Goal: Task Accomplishment & Management: Manage account settings

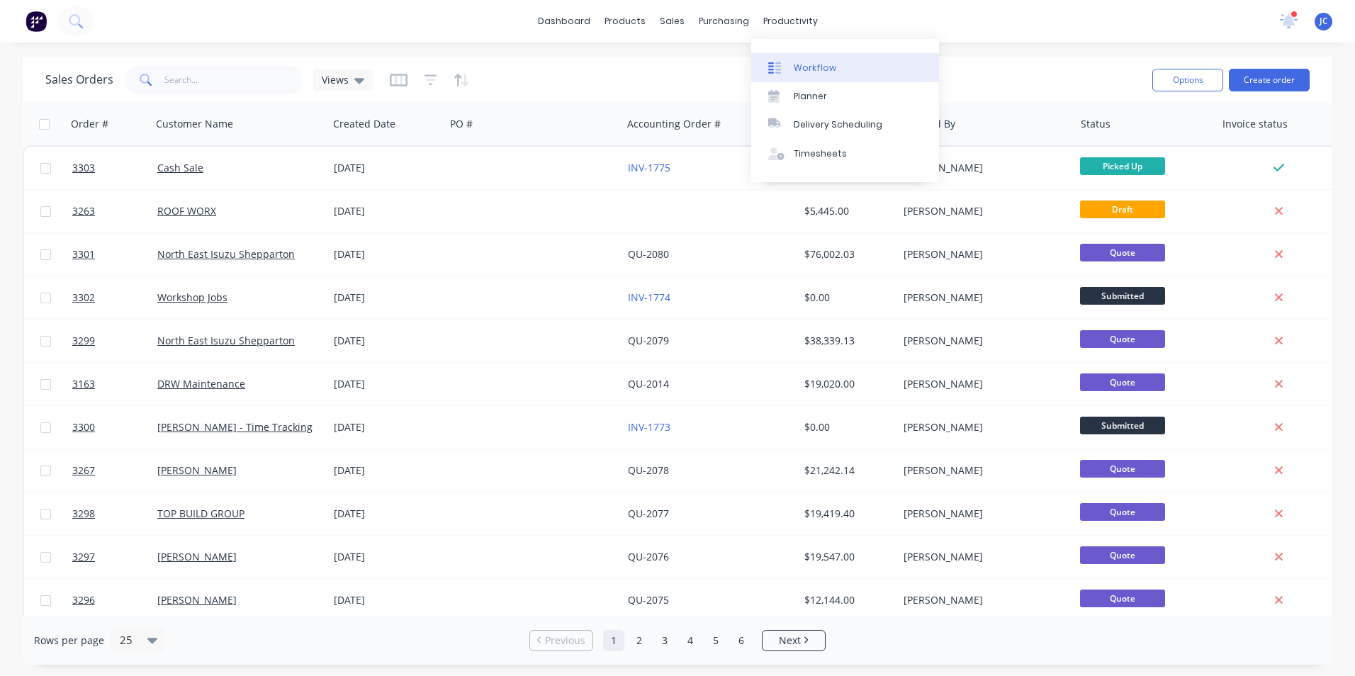
click at [820, 68] on div "Workflow" at bounding box center [815, 68] width 43 height 13
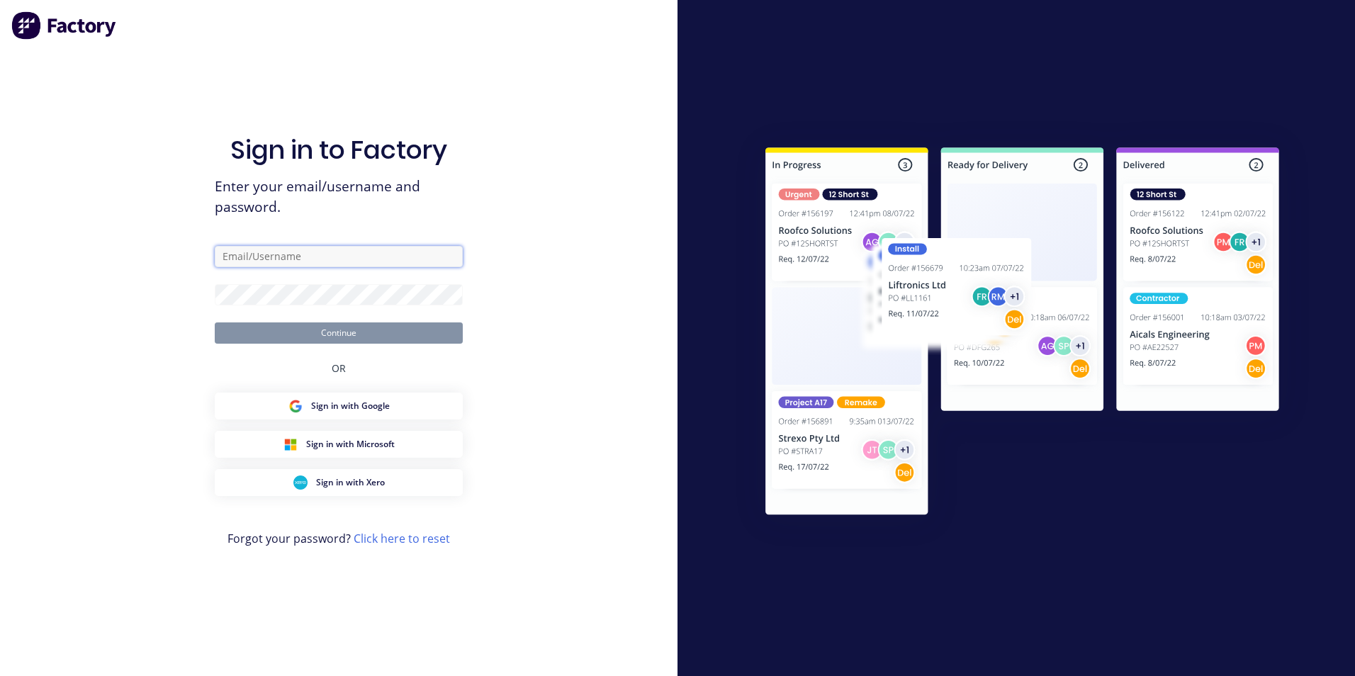
type input "jamie@frontlinetrays.com.au"
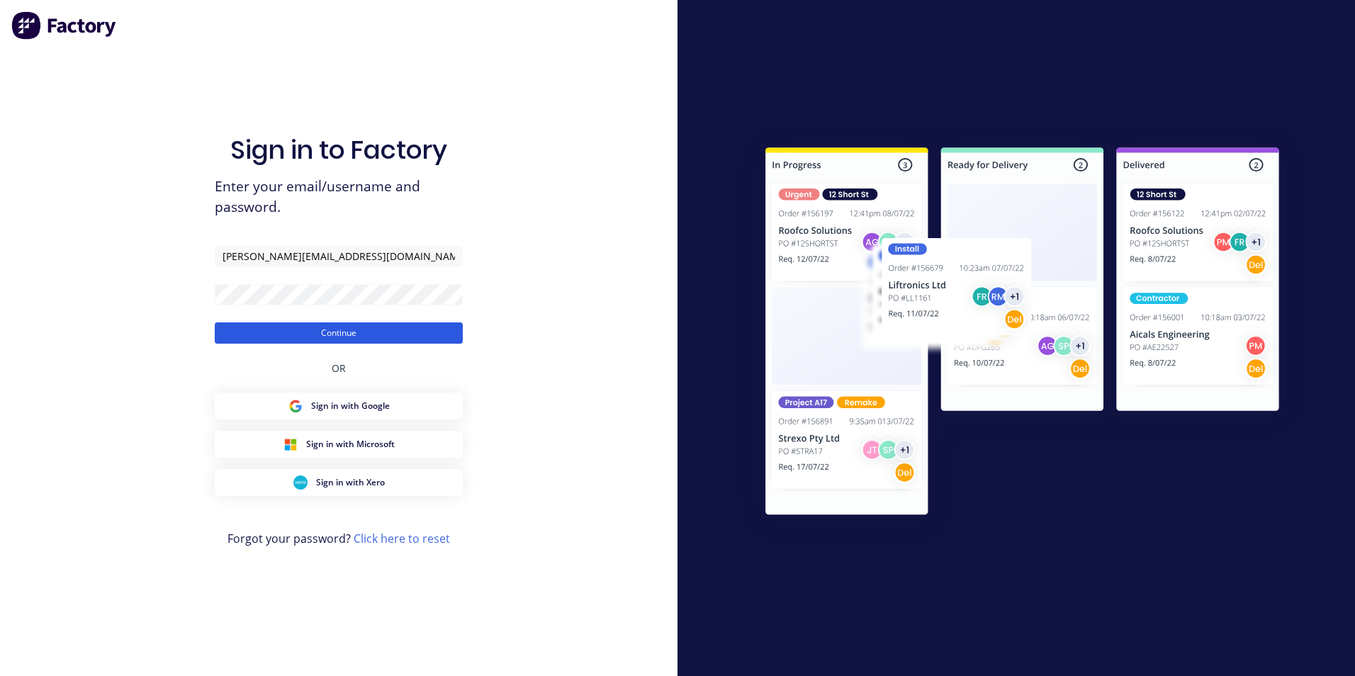
click at [395, 333] on button "Continue" at bounding box center [339, 332] width 248 height 21
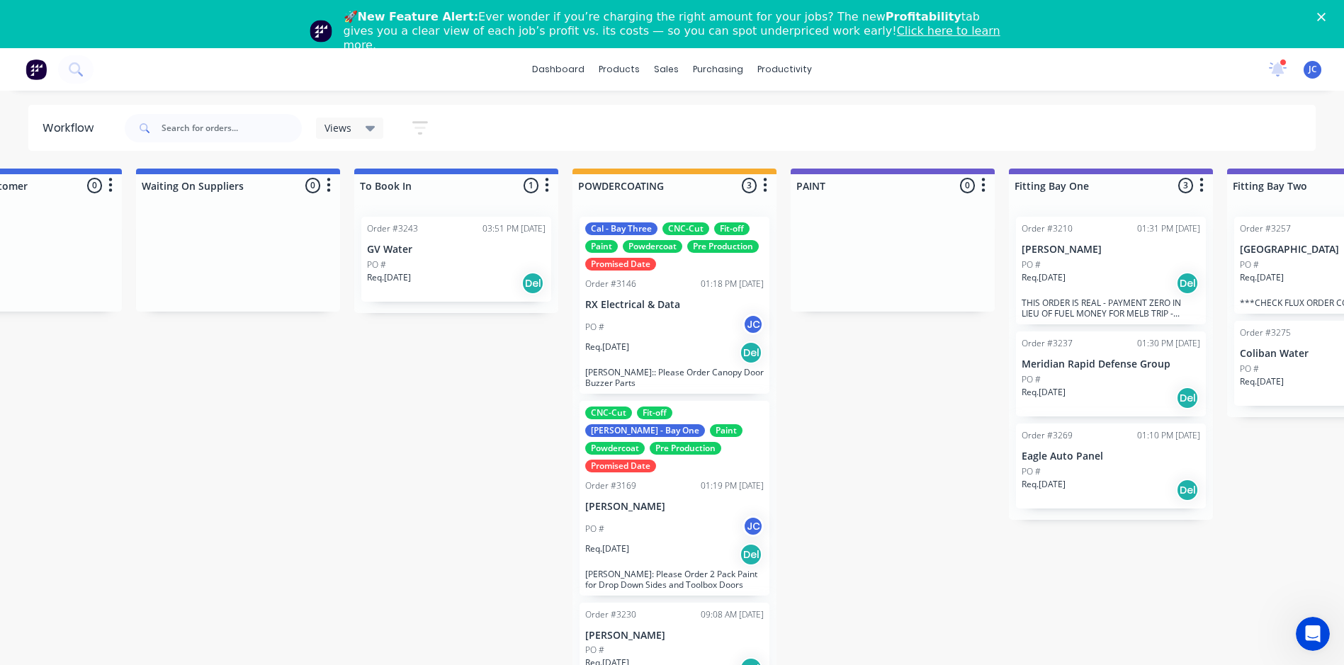
scroll to position [0, 3074]
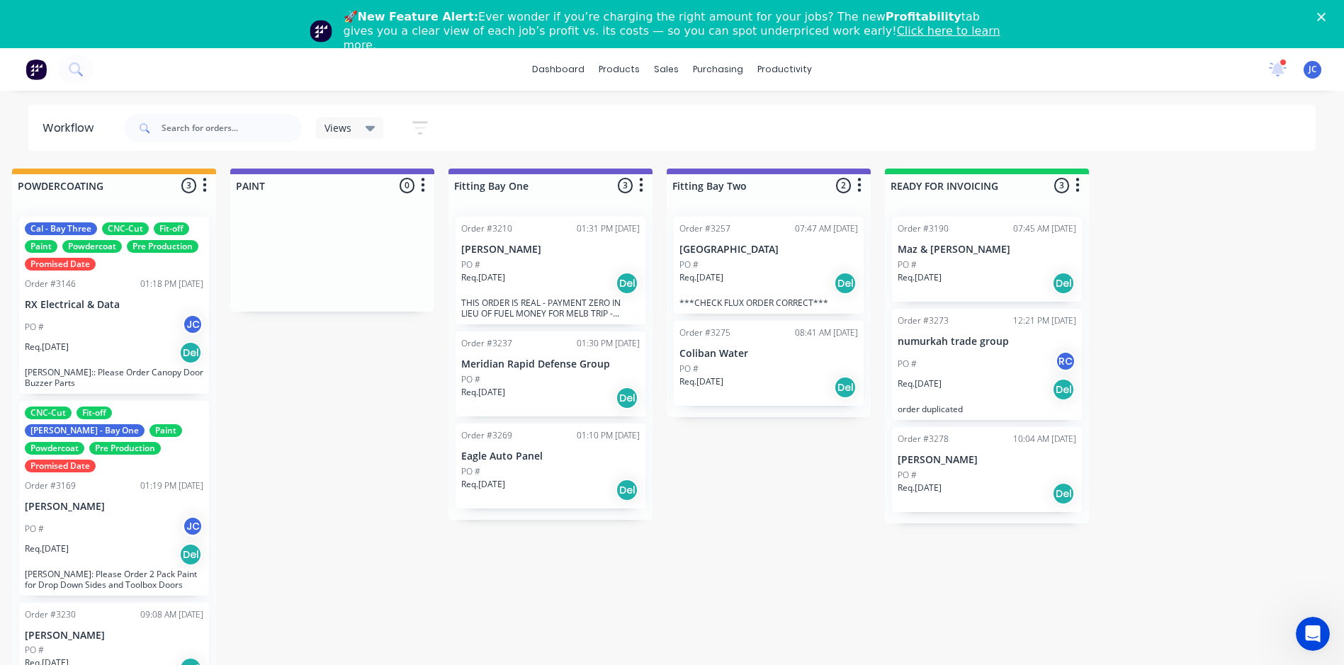
click at [539, 264] on div "PO #" at bounding box center [550, 265] width 179 height 13
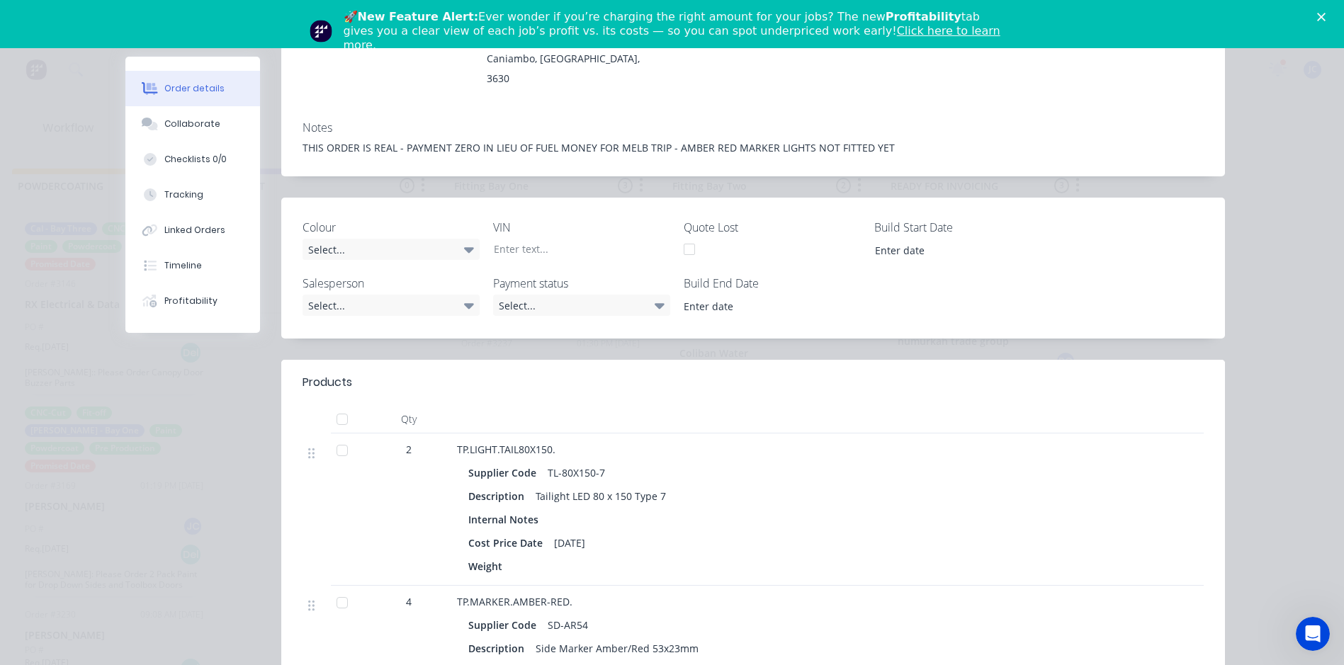
scroll to position [0, 0]
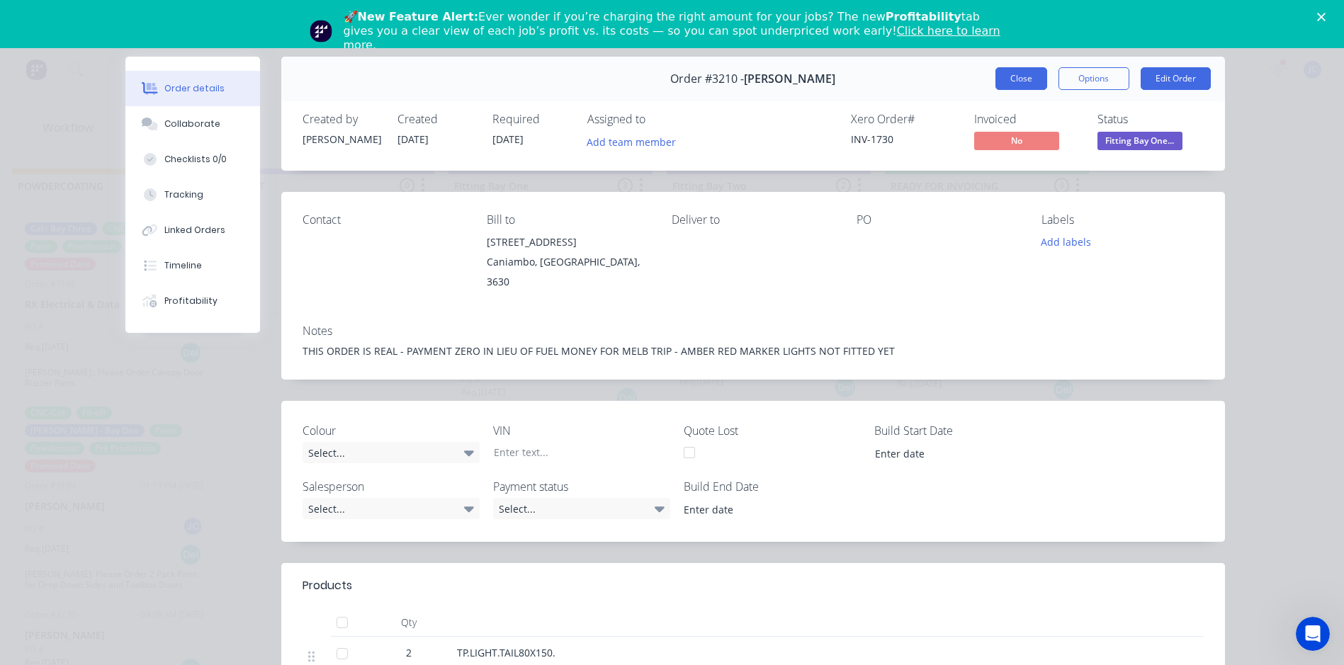
click at [1013, 86] on button "Close" at bounding box center [1022, 78] width 52 height 23
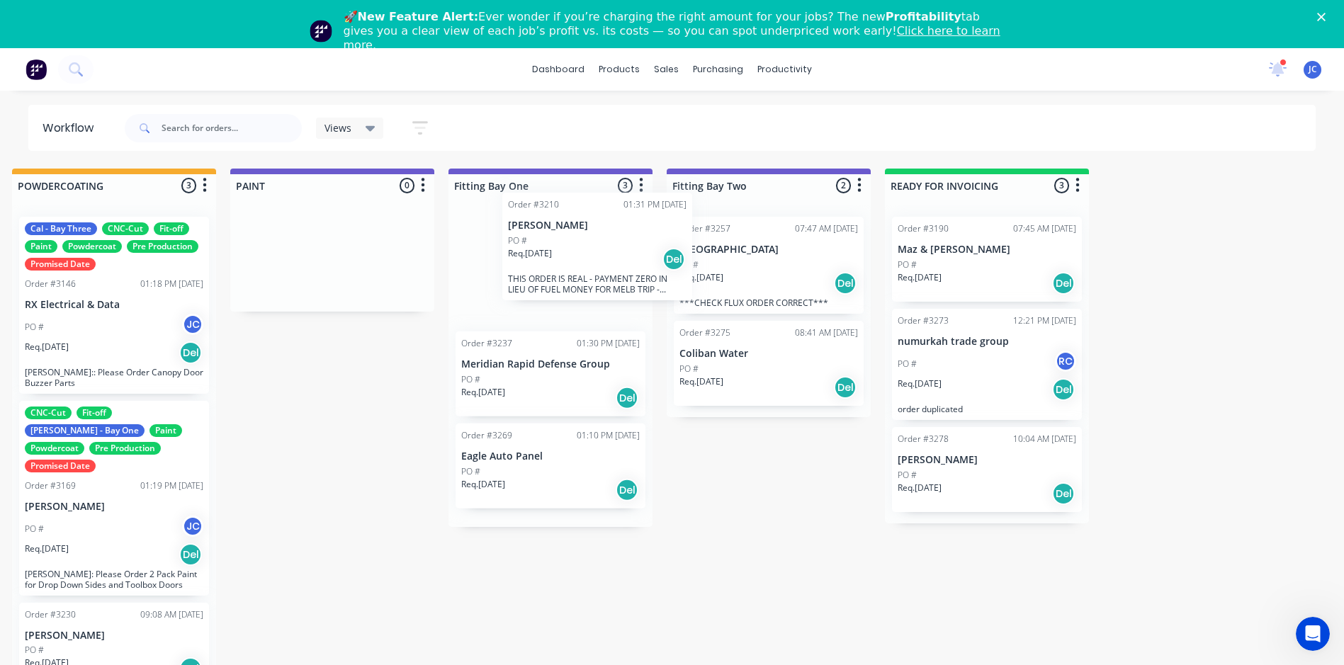
drag, startPoint x: 563, startPoint y: 295, endPoint x: 604, endPoint y: 298, distance: 41.3
click at [608, 296] on div "Order #3210 01:31 PM 13/08/25 Nick Mazzella PO # Req. 13/08/25 Del THIS ORDER I…" at bounding box center [551, 367] width 204 height 322
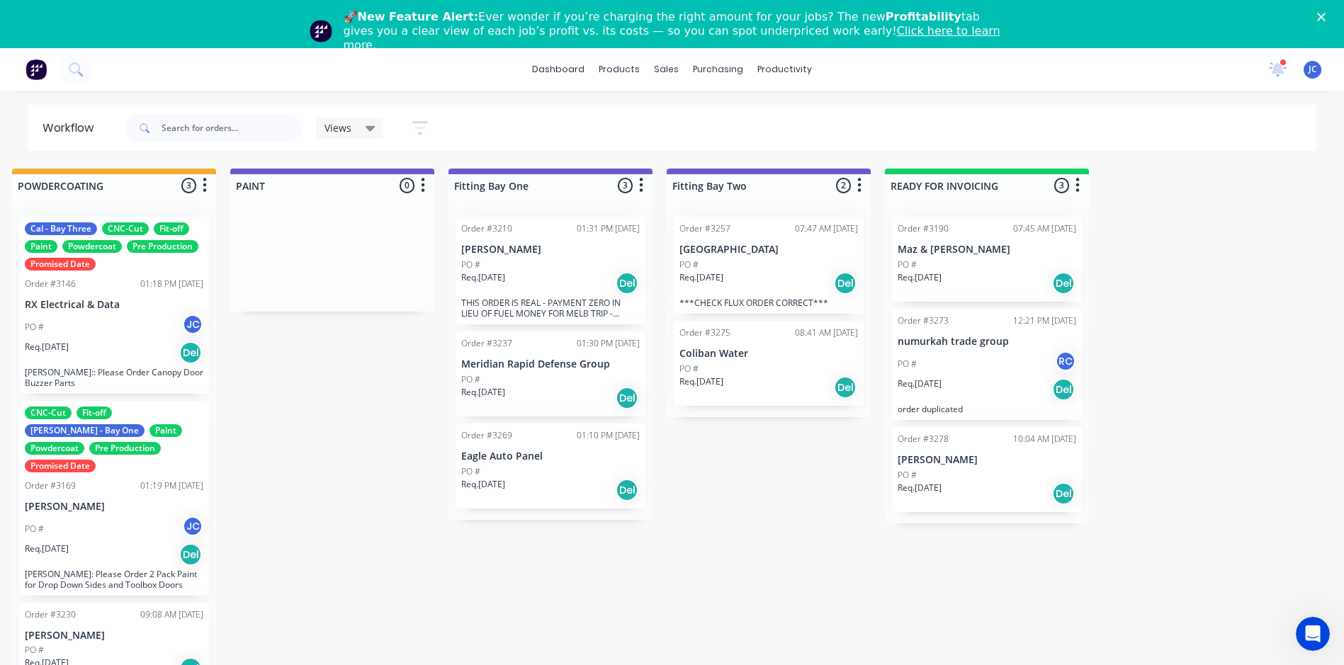
click at [602, 290] on div "Req. 13/08/25 Del" at bounding box center [550, 283] width 179 height 24
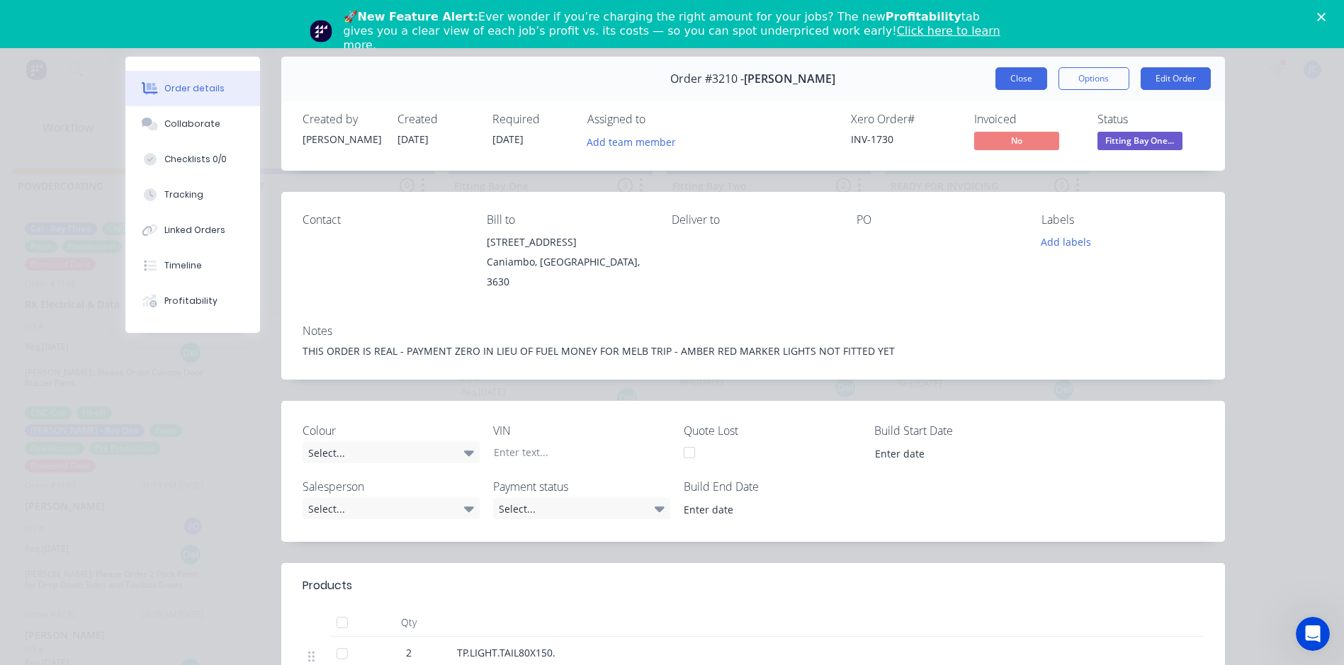
click at [1029, 82] on button "Close" at bounding box center [1022, 78] width 52 height 23
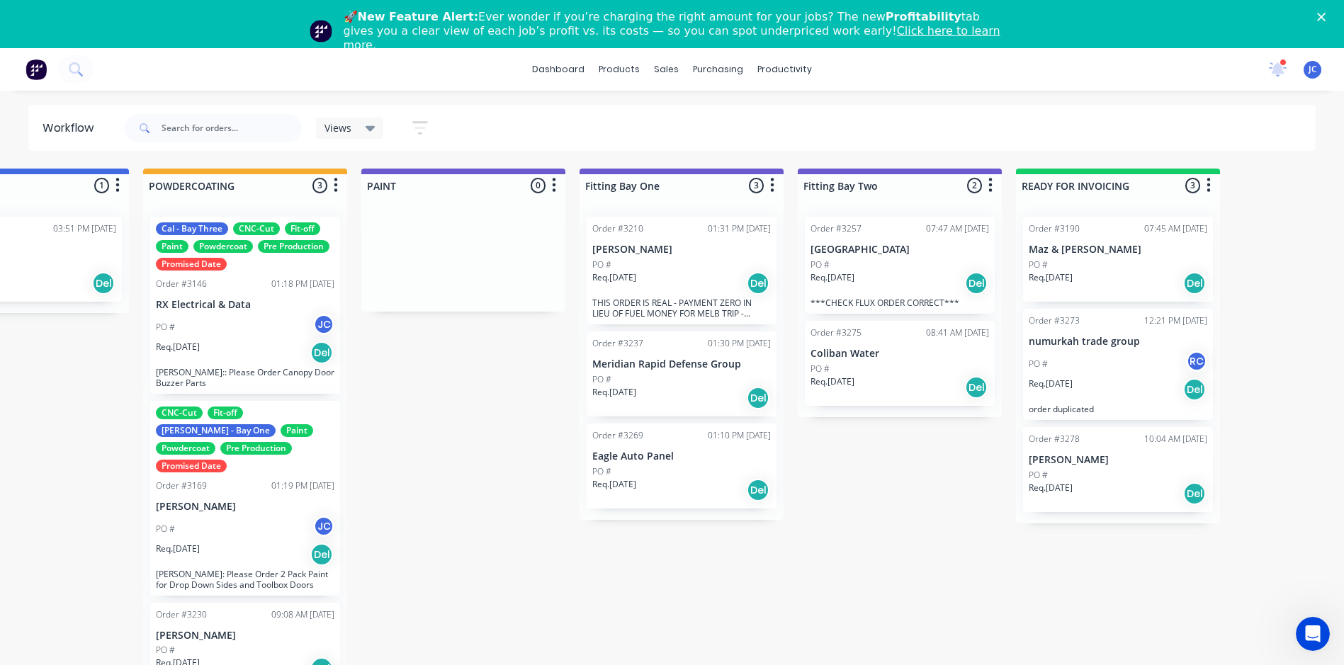
scroll to position [0, 2978]
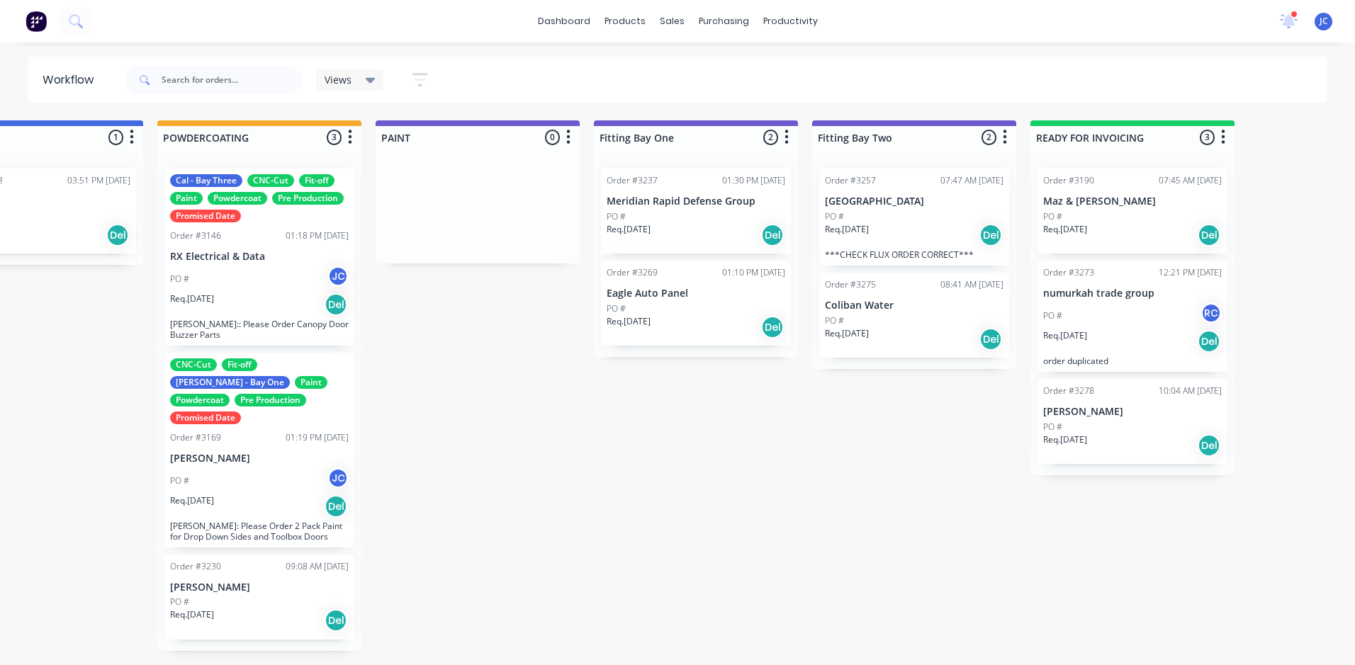
scroll to position [0, 2926]
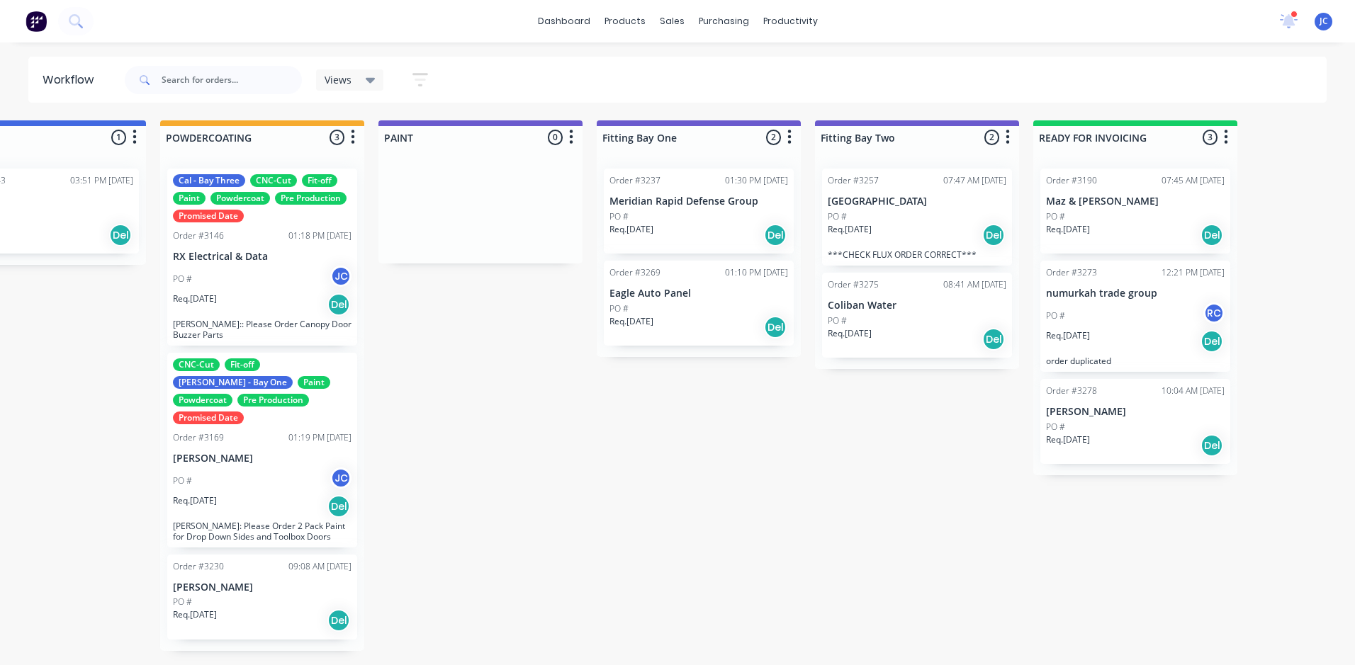
drag, startPoint x: 1147, startPoint y: 442, endPoint x: 1127, endPoint y: 456, distance: 24.0
click at [1143, 442] on div "Order #3190 07:45 AM [DATE] Maz & [PERSON_NAME] PO # Req. [DATE] Del Order #327…" at bounding box center [1135, 316] width 204 height 318
click at [1125, 407] on p "[PERSON_NAME]" at bounding box center [1135, 412] width 179 height 12
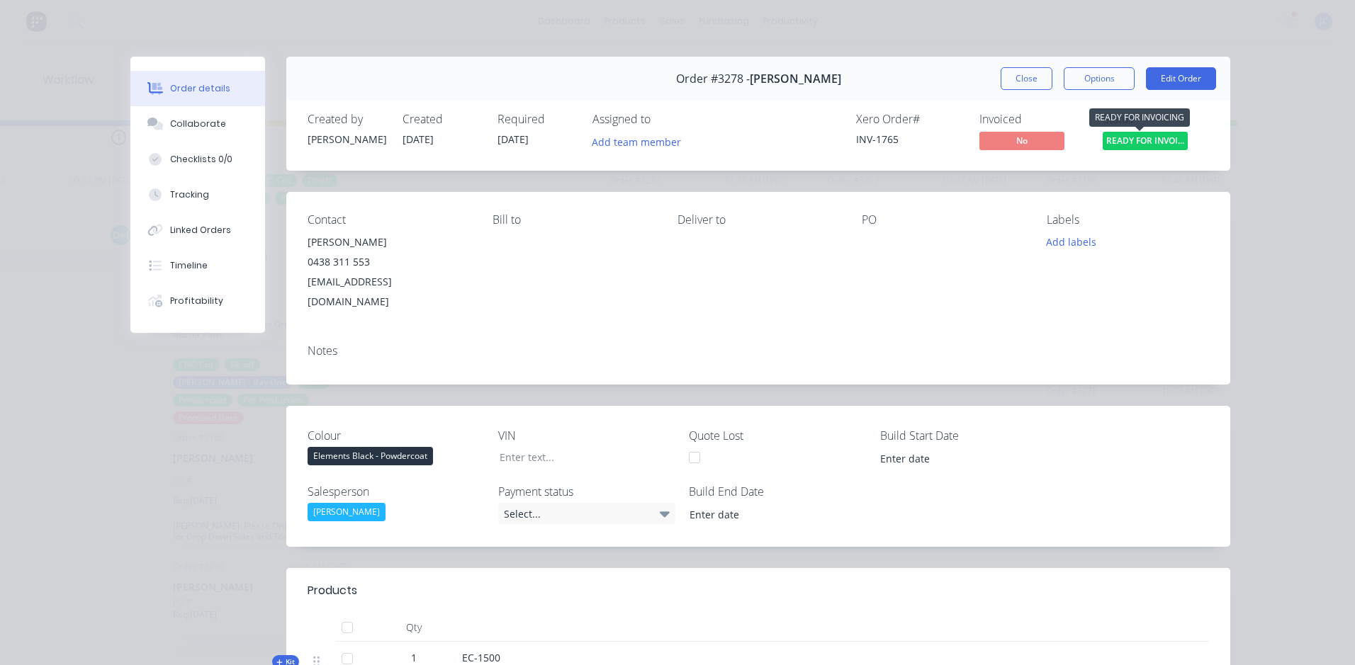
click at [1149, 146] on span "READY FOR INVOI..." at bounding box center [1145, 141] width 85 height 18
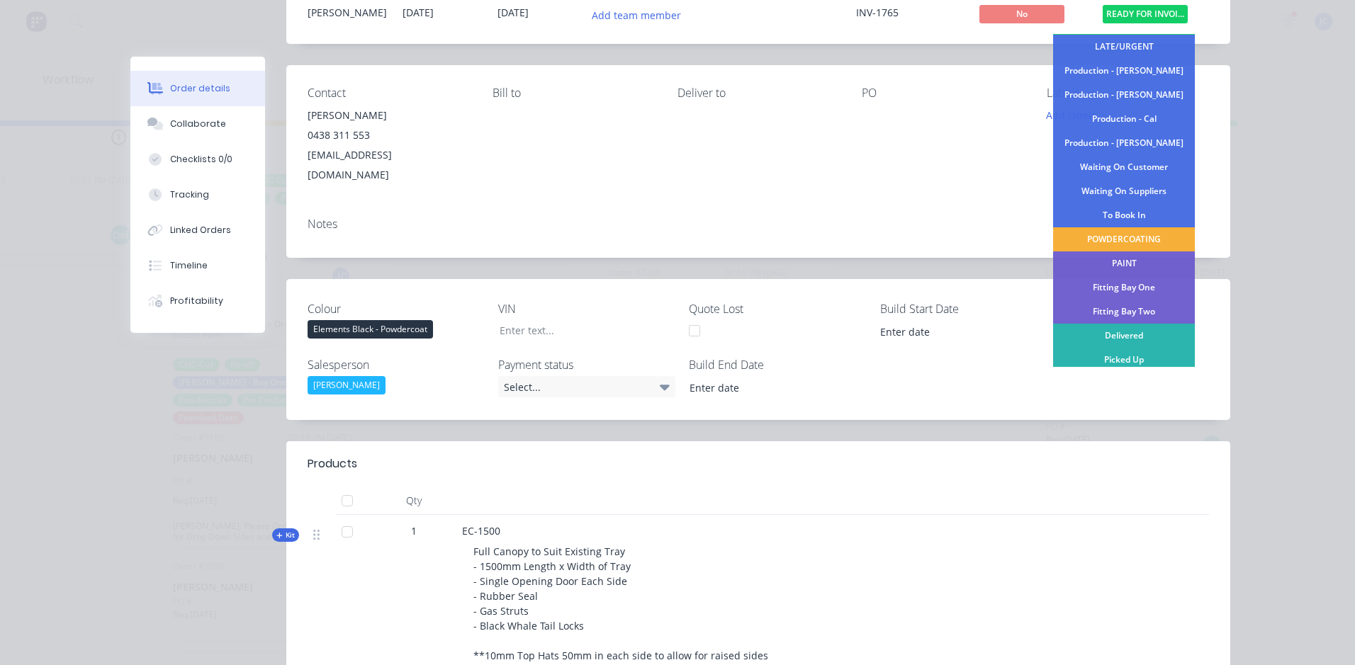
scroll to position [425, 0]
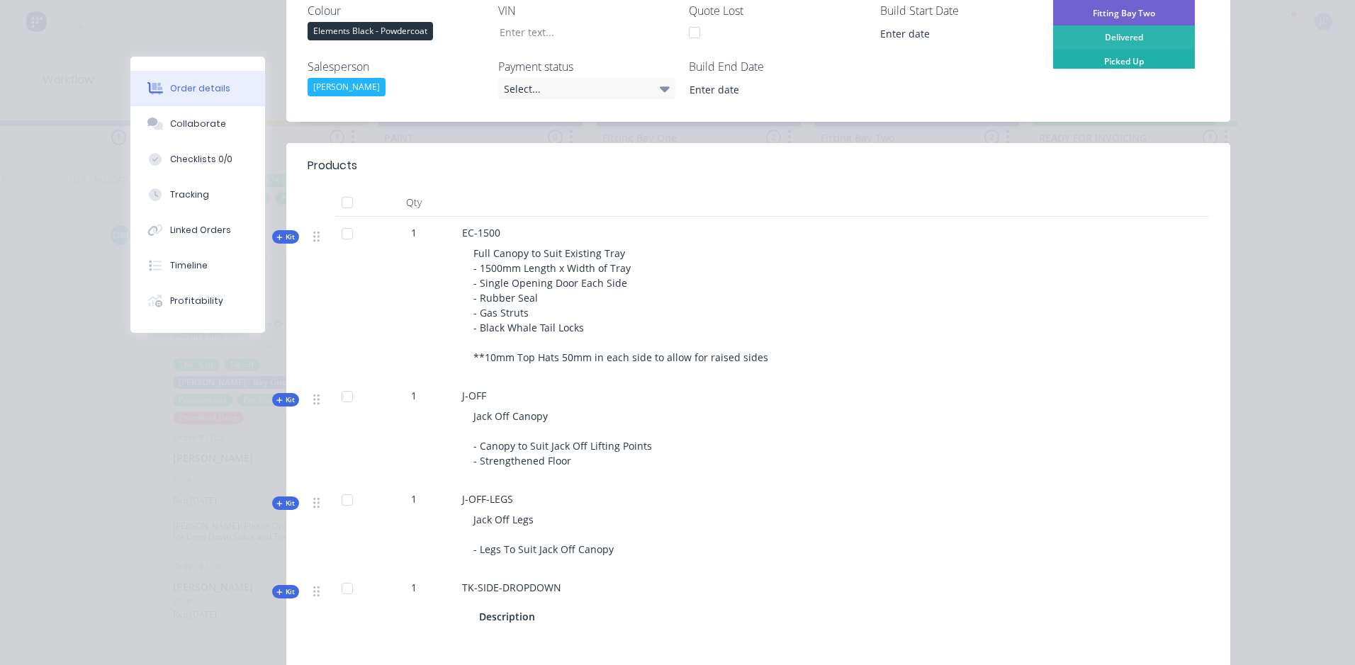
click at [1127, 63] on div "Picked Up" at bounding box center [1124, 62] width 142 height 24
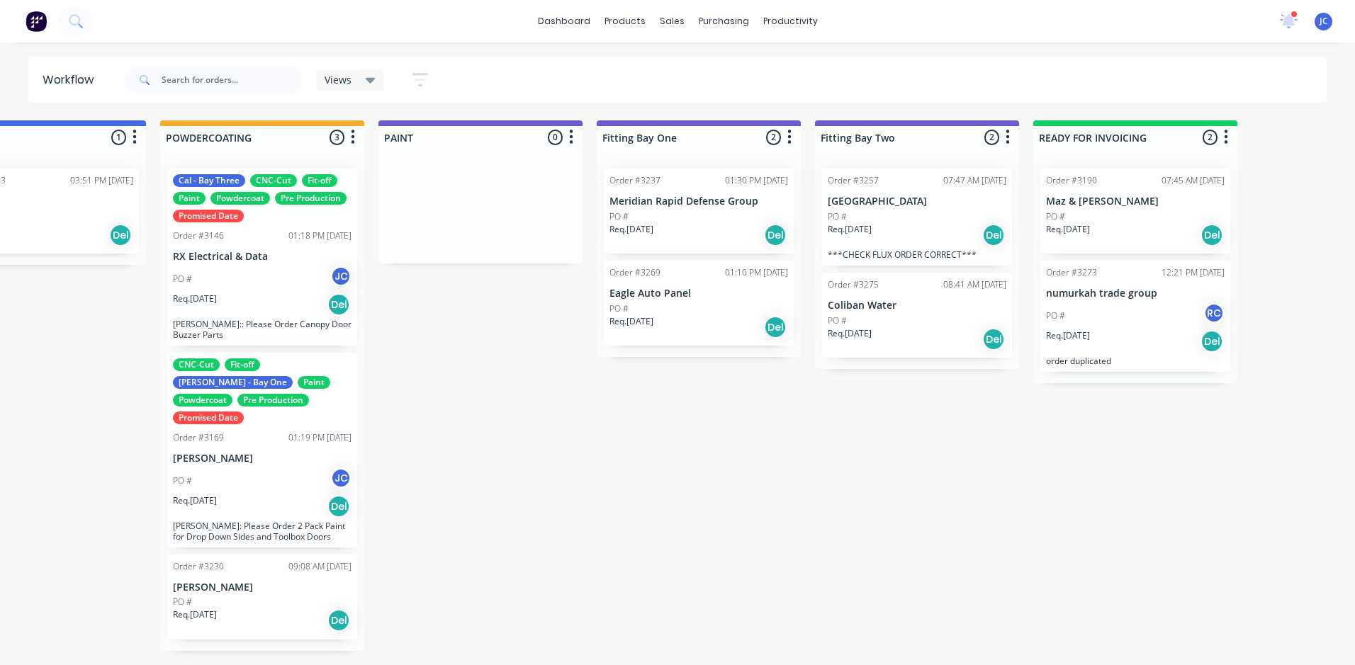
click at [1147, 357] on p "order duplicated" at bounding box center [1135, 361] width 179 height 11
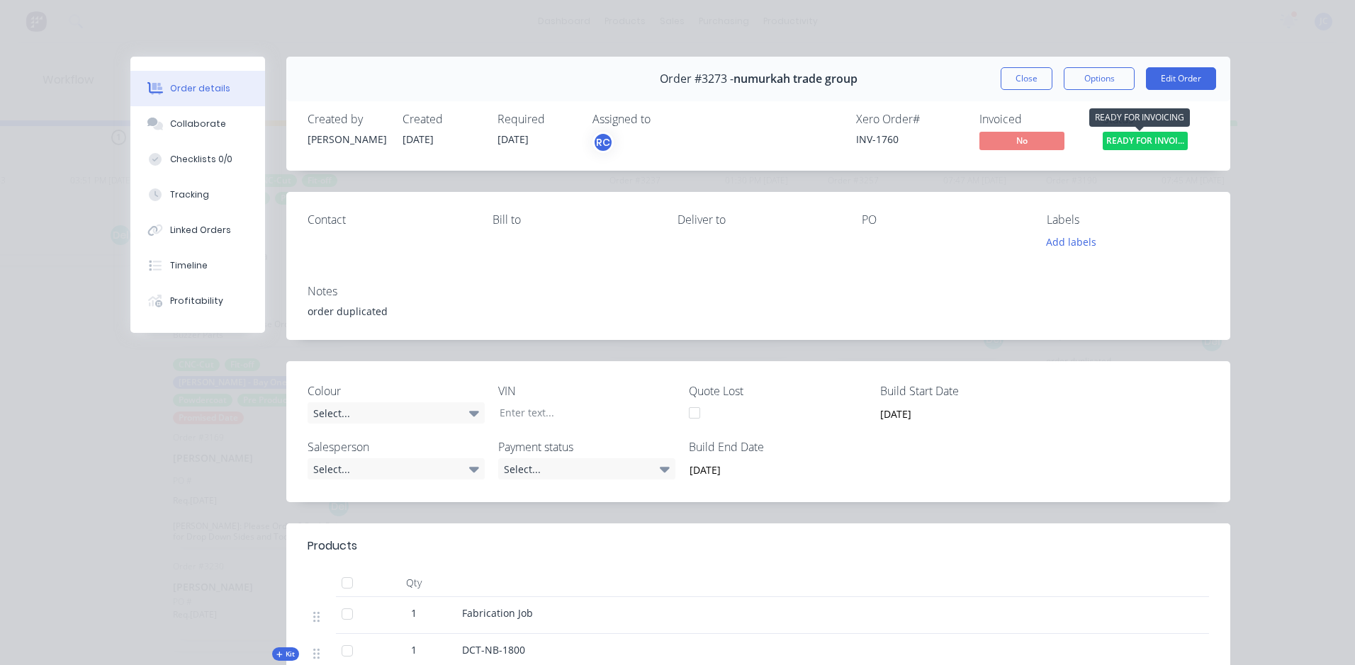
click at [1142, 137] on span "READY FOR INVOI..." at bounding box center [1145, 141] width 85 height 18
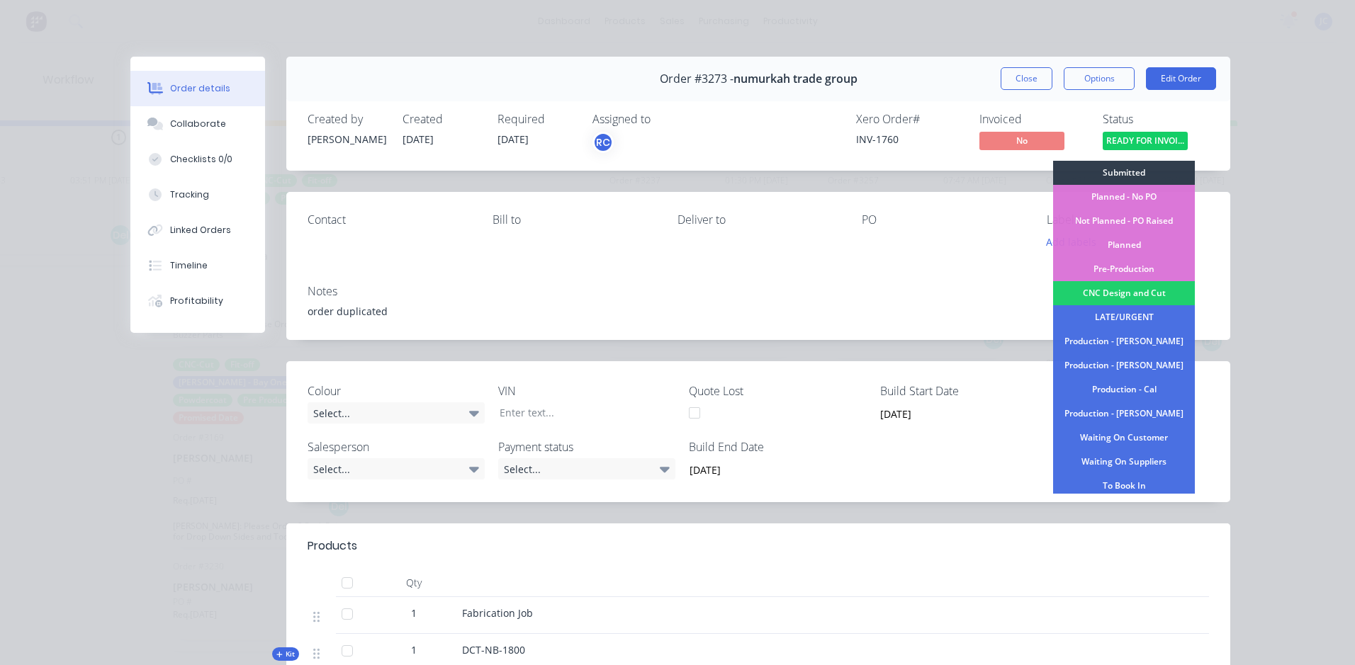
scroll to position [144, 0]
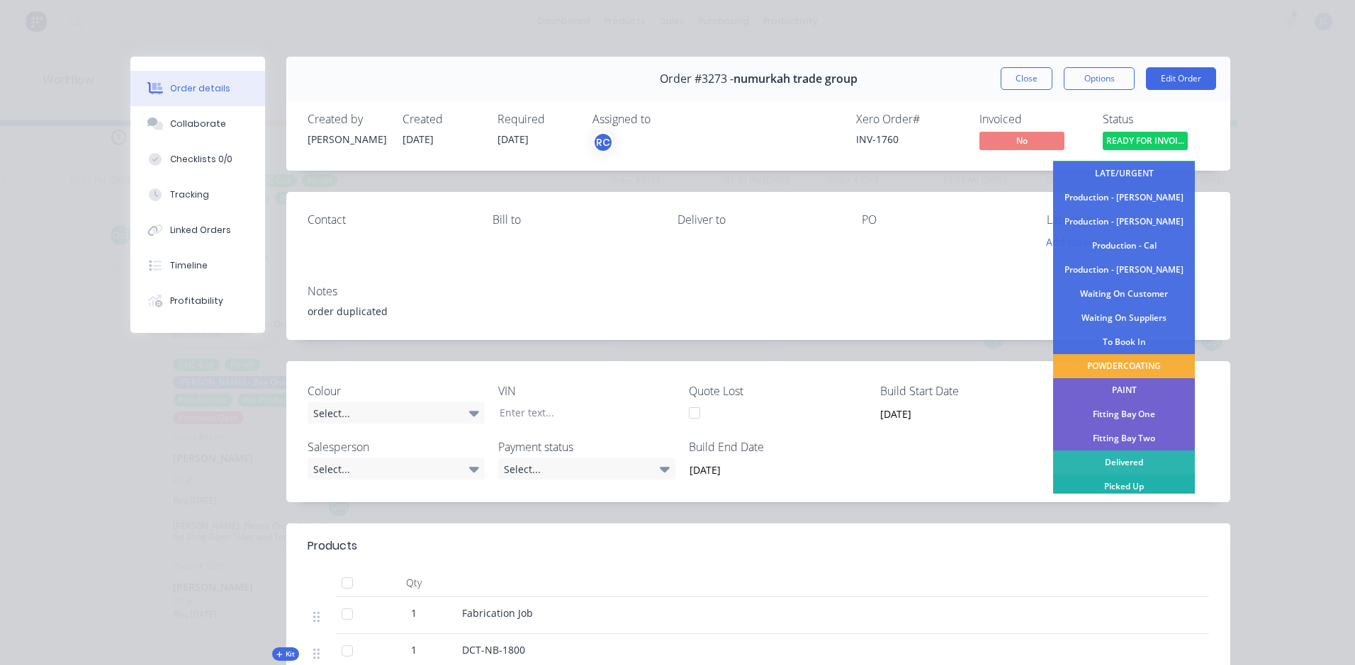
click at [1096, 488] on div "Picked Up" at bounding box center [1124, 487] width 142 height 24
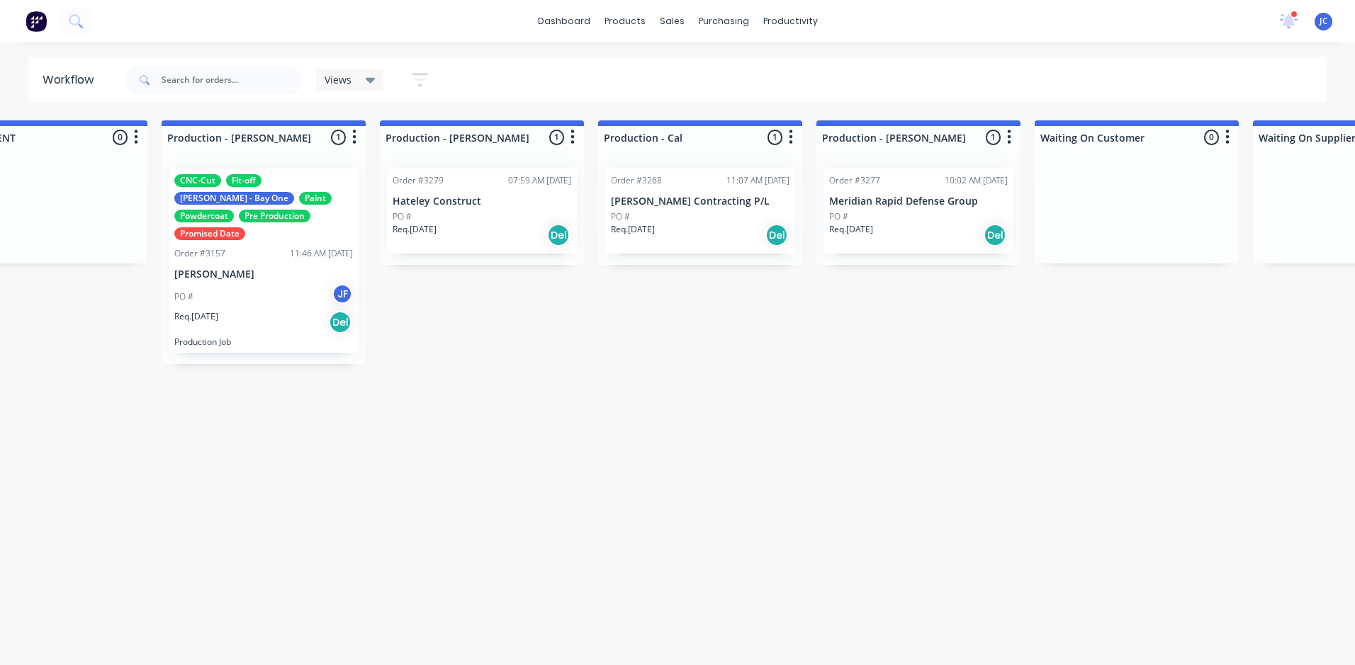
scroll to position [0, 1416]
